Goal: Information Seeking & Learning: Learn about a topic

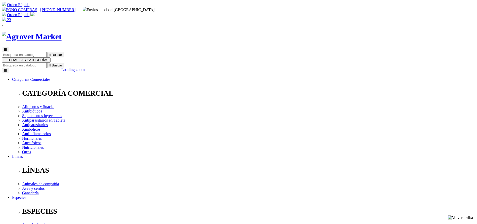
click at [46, 63] on input "Buscar" at bounding box center [24, 65] width 44 height 5
type input "qrex"
click at [47, 63] on button " Buscar" at bounding box center [55, 65] width 17 height 5
select select "143"
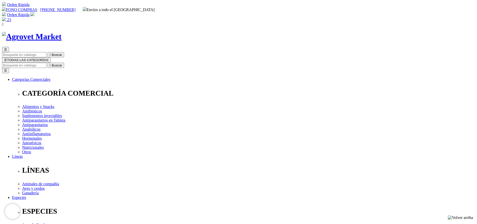
select select "142"
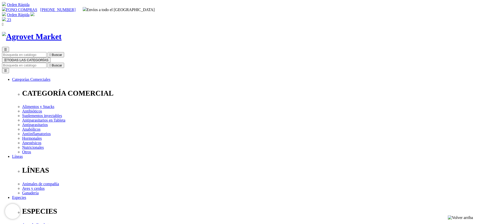
select select "143"
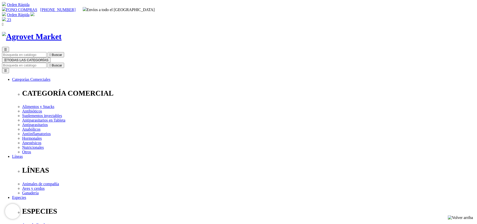
select select "143"
click at [46, 63] on input "Buscar" at bounding box center [24, 65] width 44 height 5
type input "tri"
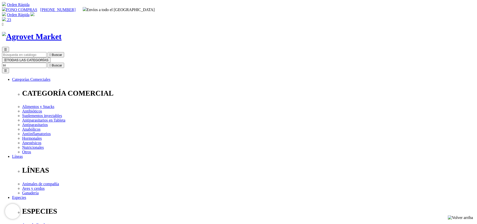
click at [47, 63] on button " Buscar" at bounding box center [55, 65] width 17 height 5
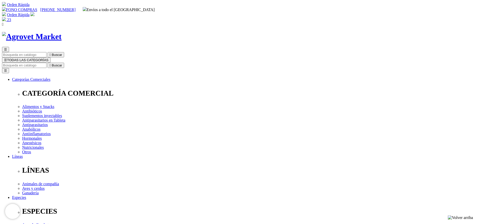
copy div "Triverfén® 22.2"
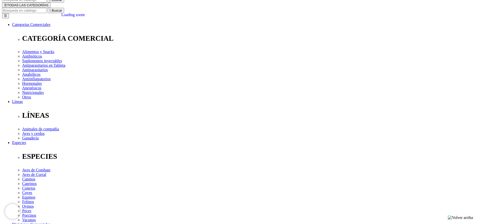
scroll to position [113, 0]
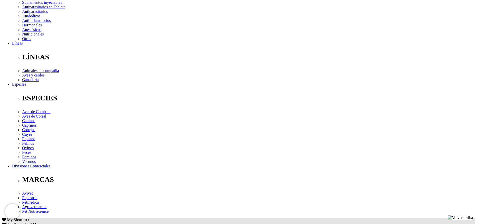
copy div "Triclabendazol 120 mg, Ivermectina 2 mg, Fenbendazol 100 mg, excipientes c.s.p.…"
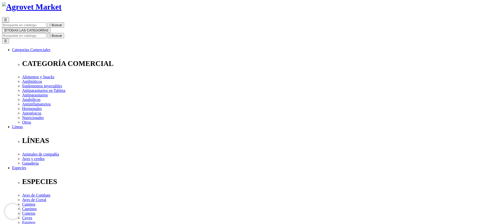
scroll to position [0, 0]
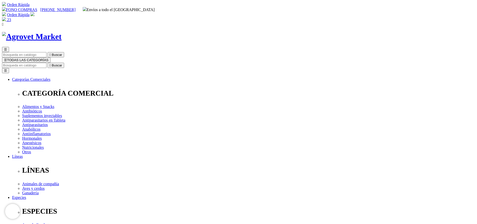
click at [46, 63] on input "Buscar" at bounding box center [24, 65] width 44 height 5
type input "atr"
click at [47, 63] on button " Buscar" at bounding box center [55, 65] width 17 height 5
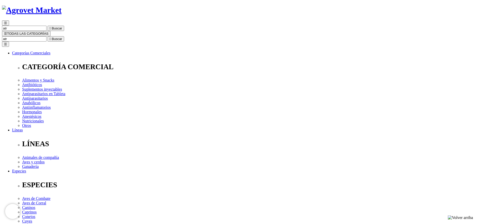
scroll to position [38, 0]
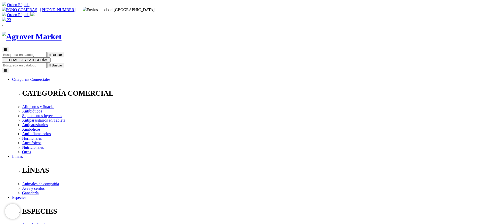
click at [46, 63] on input "Buscar" at bounding box center [24, 65] width 44 height 5
type input "bo"
click at [369, 12] on div "Orden Rápida Bienvenido(a) ecommerce@agrovetmarket.com ¿Olvidaste tu contraseña…" at bounding box center [238, 14] width 473 height 5
click at [6, 17] on img at bounding box center [4, 19] width 4 height 4
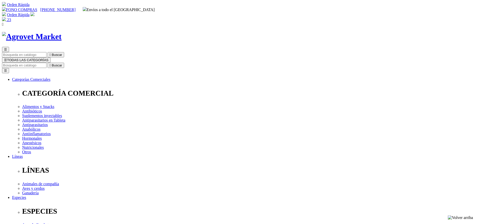
click at [276, 32] on div "☰  Buscar ☰ TODAS LAS CATEGORÍAS  Buscar Toggle navigation ☰ Categorías Comer…" at bounding box center [238, 195] width 473 height 326
click at [46, 63] on input "Buscar" at bounding box center [24, 65] width 44 height 5
type input "FACTOR"
click at [76, 63] on button " Buscar" at bounding box center [84, 65] width 17 height 5
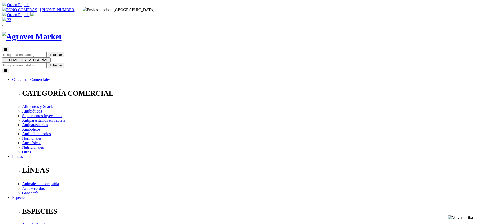
click at [6, 17] on img at bounding box center [4, 19] width 4 height 4
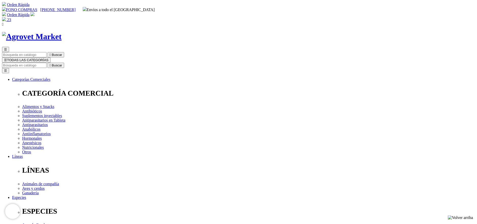
type input "COMPRA1"
click at [46, 63] on input "Buscar" at bounding box center [24, 65] width 44 height 5
type input "cani"
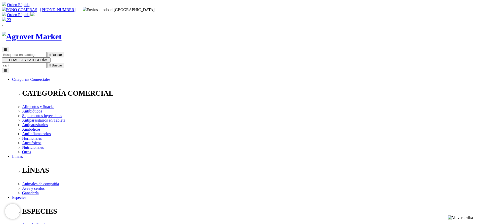
click at [47, 63] on button " Buscar" at bounding box center [55, 65] width 17 height 5
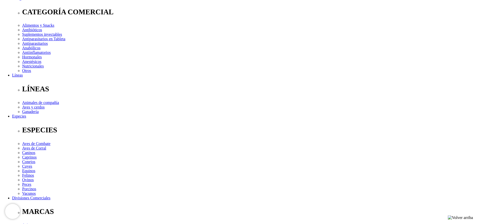
scroll to position [38, 0]
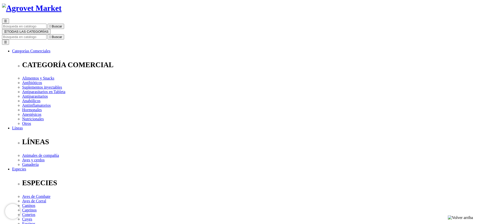
scroll to position [38, 0]
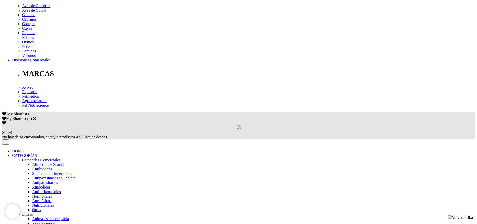
scroll to position [226, 0]
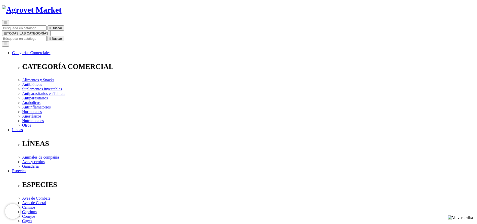
scroll to position [38, 0]
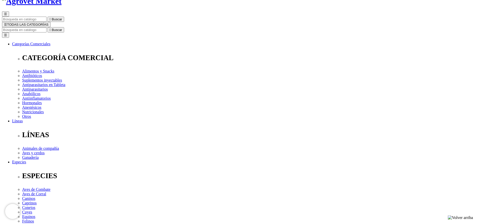
scroll to position [0, 0]
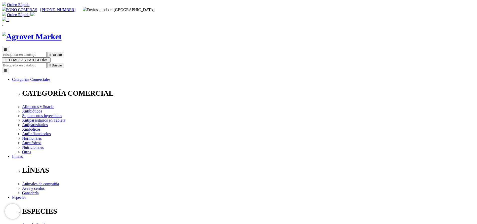
click at [46, 63] on input "Buscar" at bounding box center [24, 65] width 44 height 5
type input "prore"
click at [47, 63] on button " Buscar" at bounding box center [55, 65] width 17 height 5
click at [46, 63] on input "Buscar" at bounding box center [24, 65] width 44 height 5
type input "MELA"
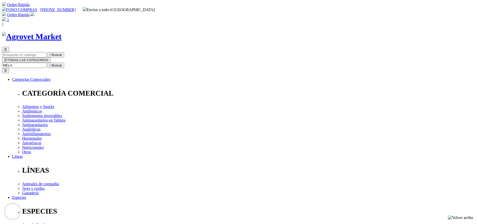
click at [47, 63] on button " Buscar" at bounding box center [55, 65] width 17 height 5
click at [46, 63] on input "Buscar" at bounding box center [24, 65] width 44 height 5
type input "atrevia"
click at [47, 63] on button " Buscar" at bounding box center [55, 65] width 17 height 5
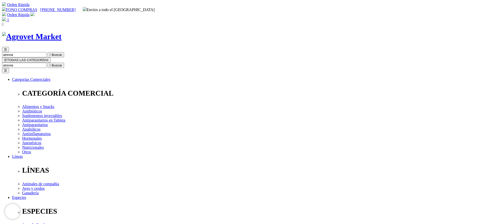
click at [46, 63] on input "atrevia" at bounding box center [24, 65] width 44 height 5
type input "cato"
click at [47, 63] on button " Buscar" at bounding box center [55, 65] width 17 height 5
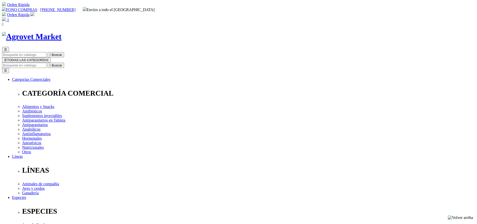
copy div "Catofos® B9+B12"
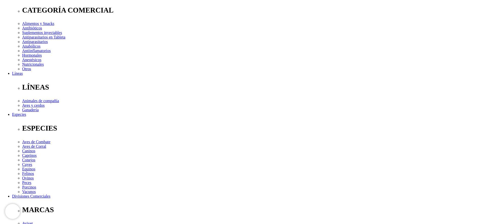
scroll to position [151, 0]
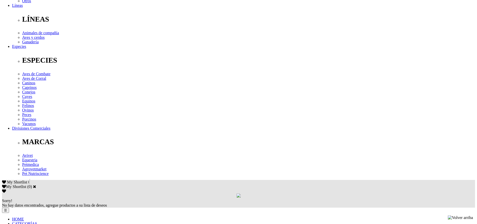
copy div "Cuando se requiere la suplementación de fósforo para mejorar la condición anima…"
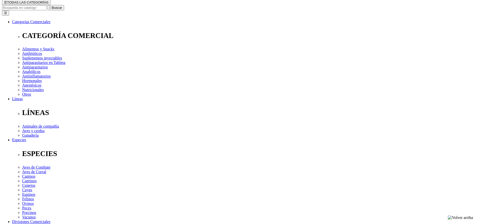
scroll to position [0, 0]
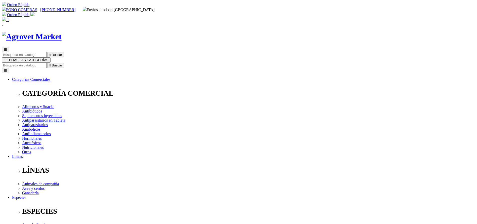
click at [46, 63] on input "Buscar" at bounding box center [24, 65] width 44 height 5
type input "adefor"
click at [47, 63] on button " Buscar" at bounding box center [55, 65] width 17 height 5
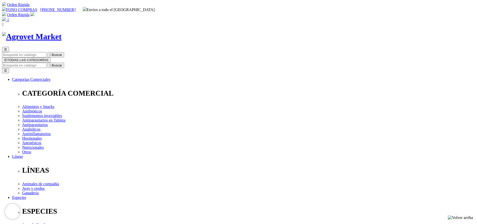
copy div "Adefortex®500/75/50"
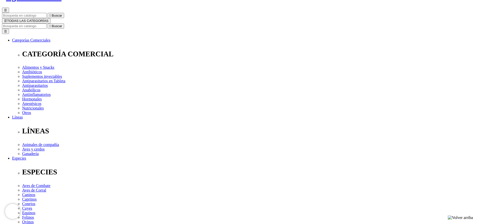
scroll to position [113, 0]
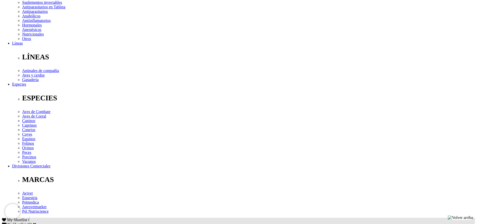
copy div "Prevención y tratamiento de avitaminosis A, D 3 , E y como terapia complementar…"
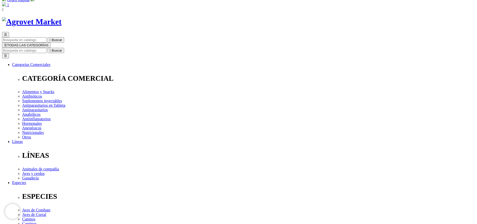
scroll to position [0, 0]
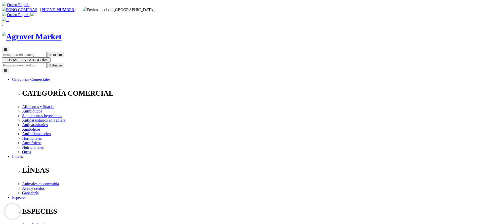
click at [46, 63] on input "Buscar" at bounding box center [24, 65] width 44 height 5
type input "BOVIM"
click at [47, 63] on button " Buscar" at bounding box center [55, 65] width 17 height 5
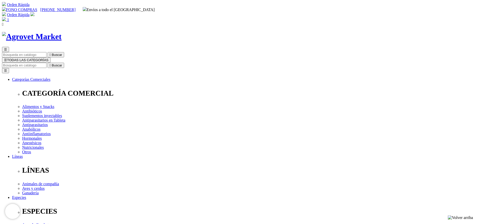
copy div "Bovimec®"
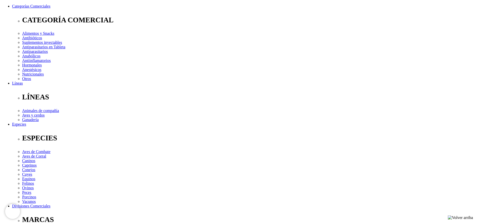
scroll to position [75, 0]
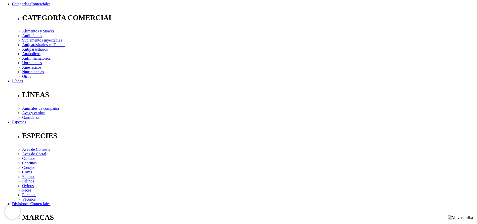
copy div "Tratamiento y control de parásitos internos (nematodos gastrointestinales,pulmo…"
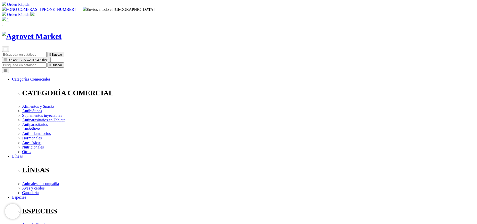
scroll to position [0, 0]
click at [46, 63] on input "Buscar" at bounding box center [24, 65] width 44 height 5
type input "SURALA"
click at [47, 63] on button " Buscar" at bounding box center [55, 65] width 17 height 5
